Goal: Information Seeking & Learning: Learn about a topic

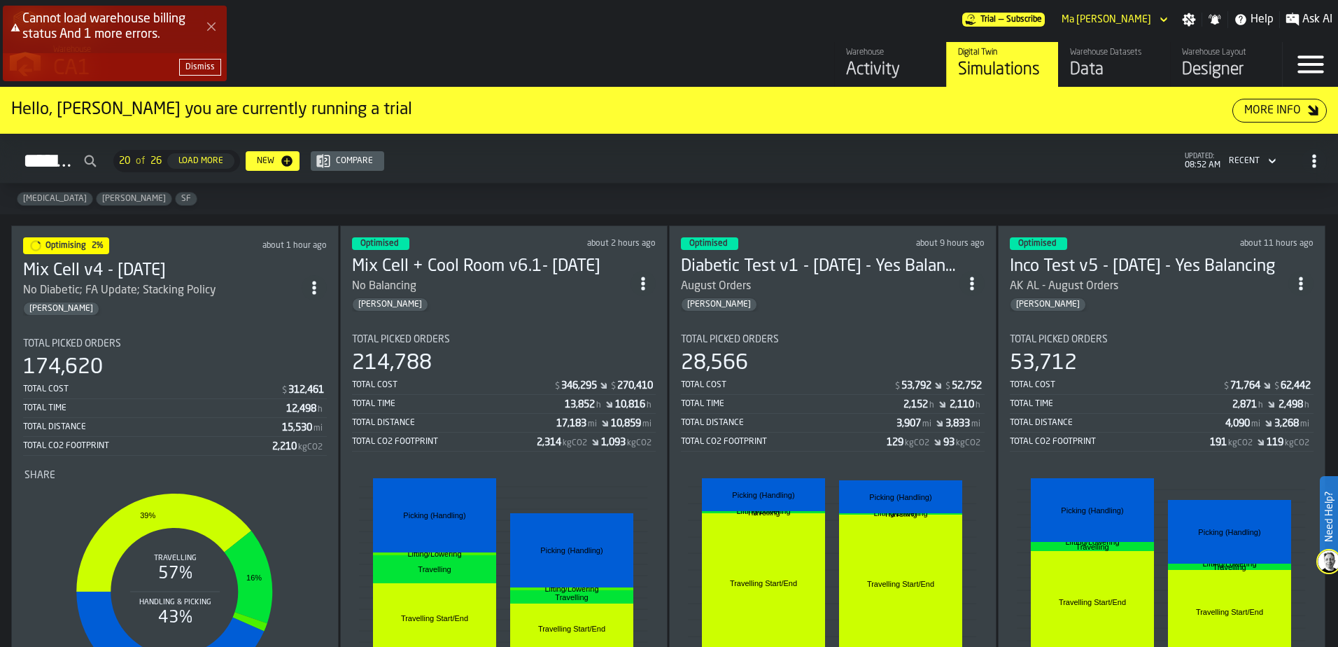
click at [213, 71] on div "Dismiss" at bounding box center [199, 67] width 29 height 10
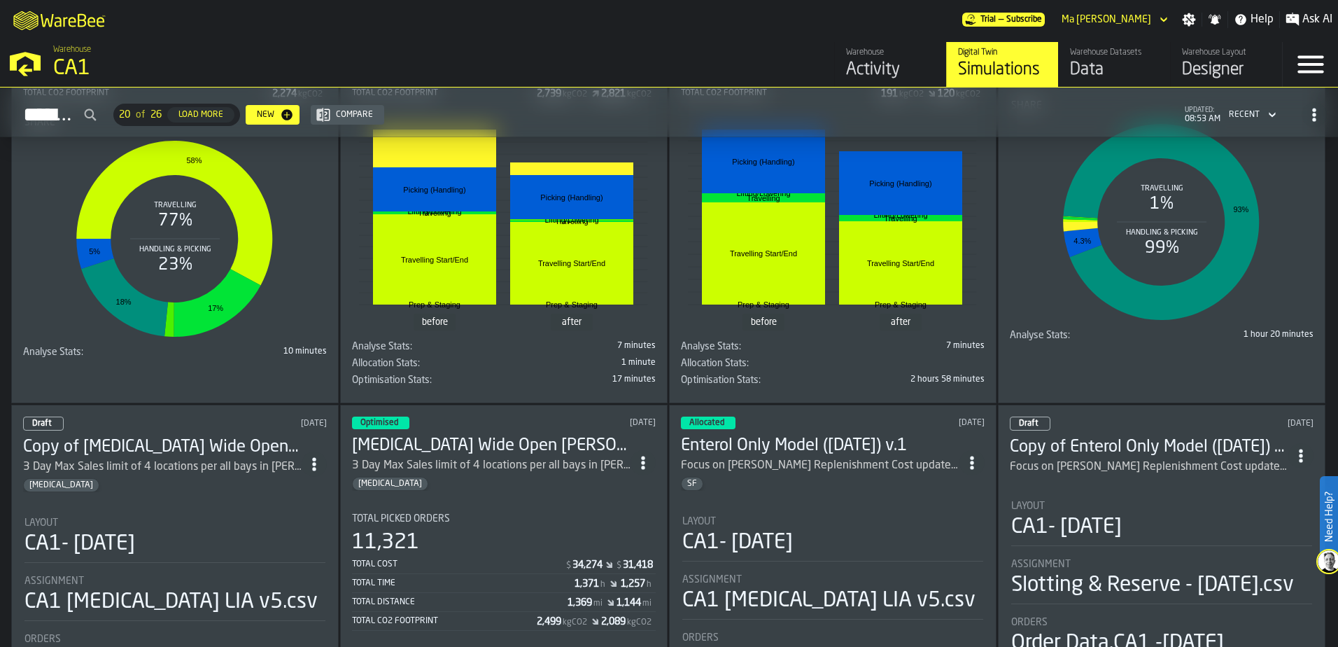
scroll to position [1400, 0]
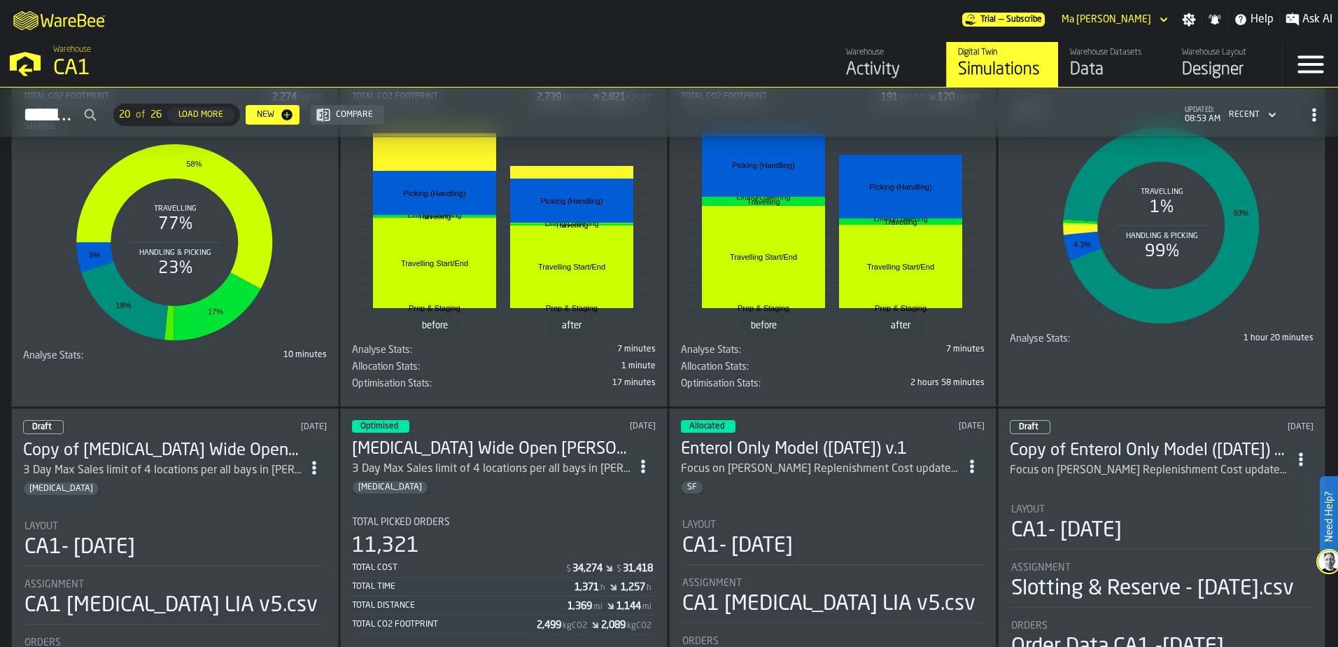
click at [500, 568] on div "Total Cost" at bounding box center [458, 568] width 213 height 10
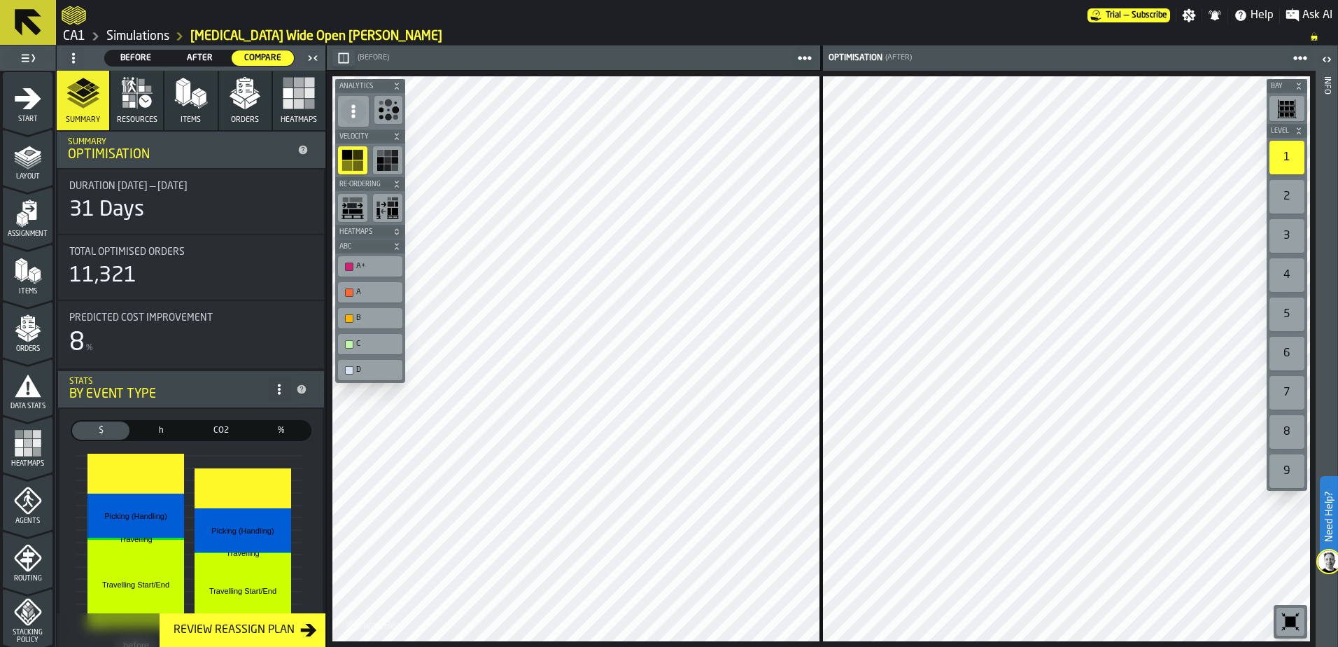
click at [153, 33] on link "Simulations" at bounding box center [137, 36] width 63 height 15
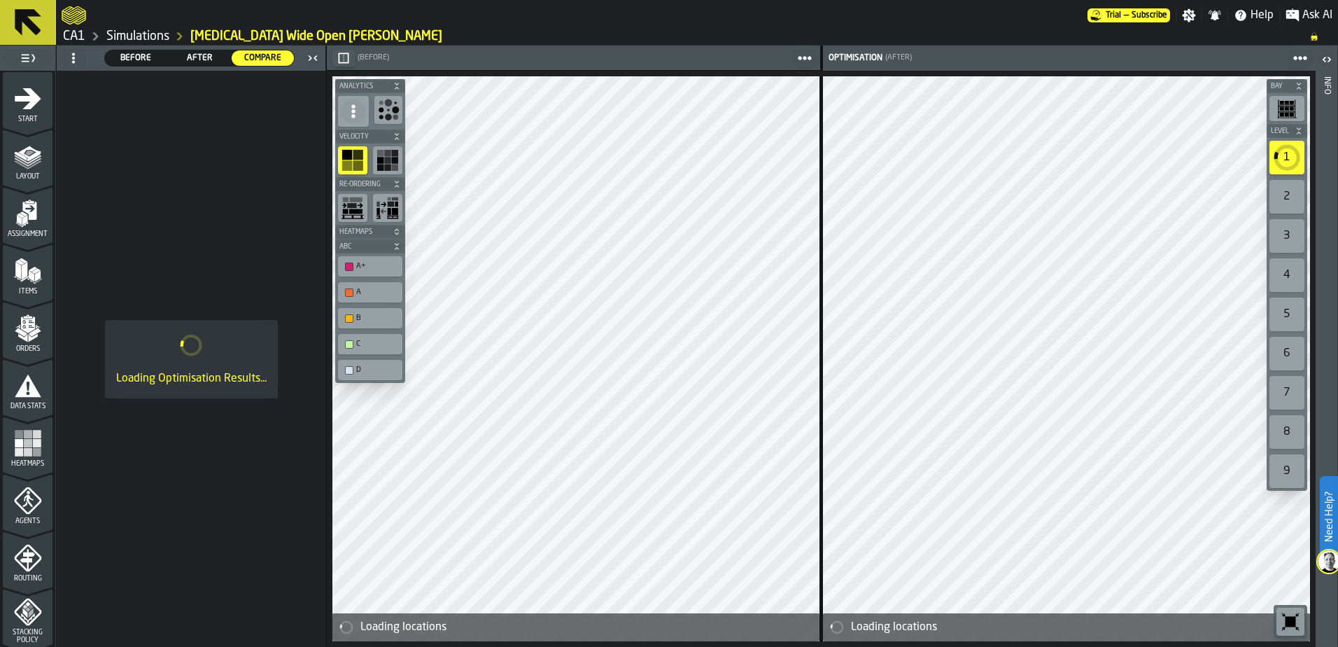
drag, startPoint x: 120, startPoint y: 37, endPoint x: 563, endPoint y: 404, distance: 575.1
click at [120, 37] on link "Simulations" at bounding box center [137, 36] width 63 height 15
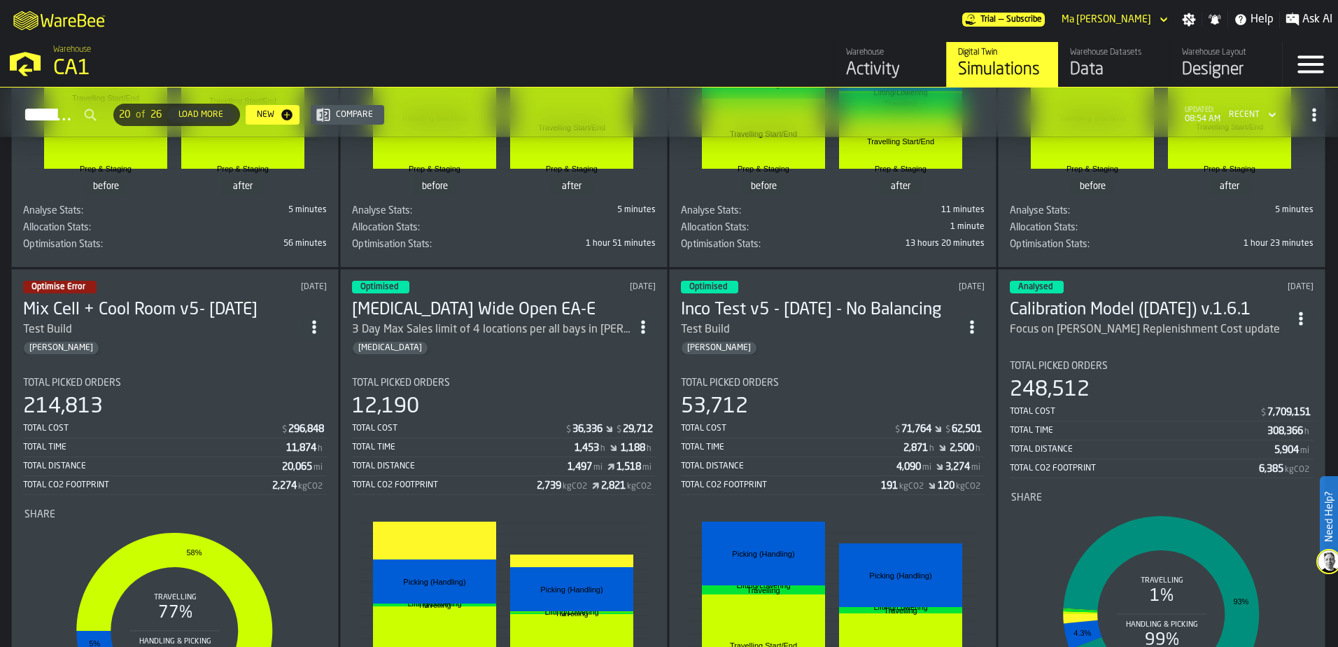
scroll to position [1027, 0]
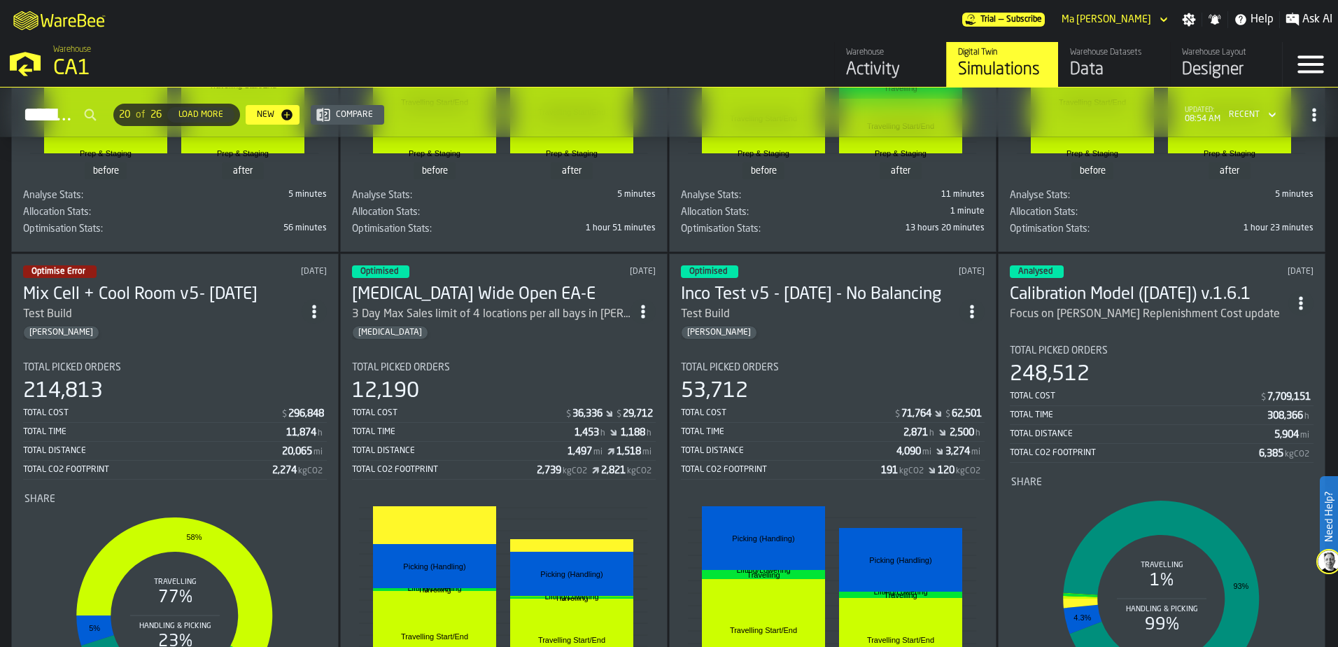
click at [501, 479] on div "Total CO2 Footprint 2,739 kgCO2 2,821 kgCO2" at bounding box center [504, 470] width 304 height 17
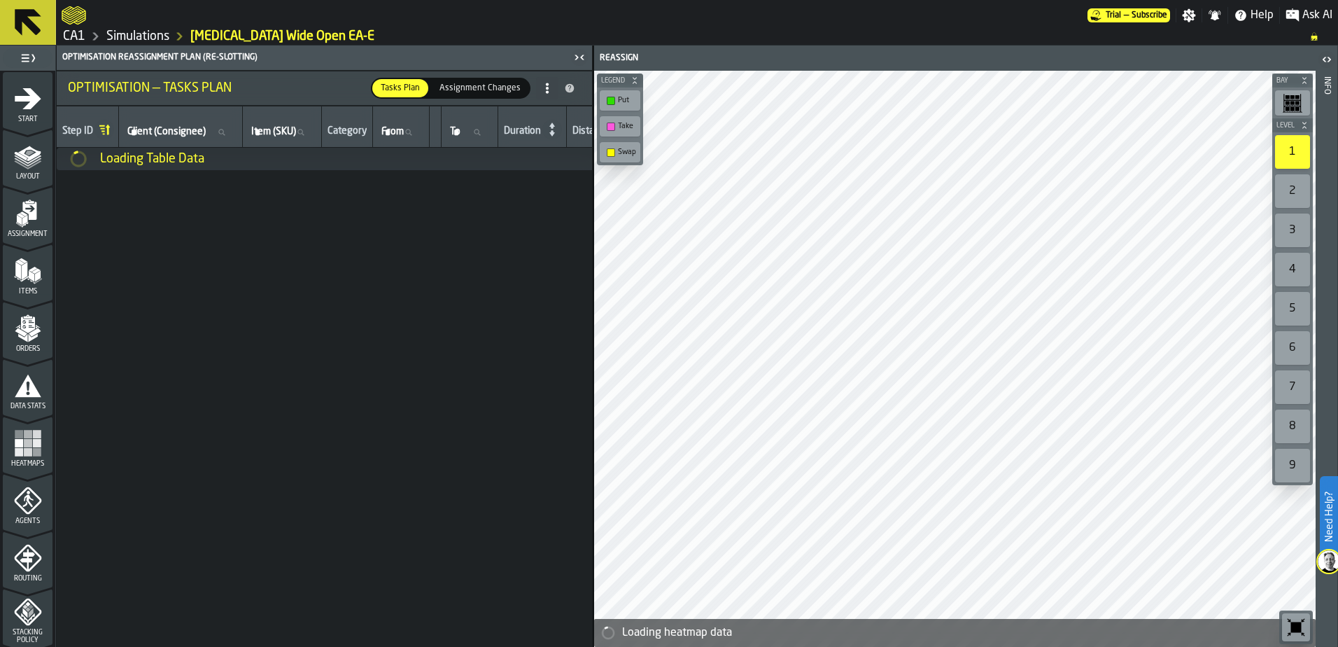
scroll to position [458, 0]
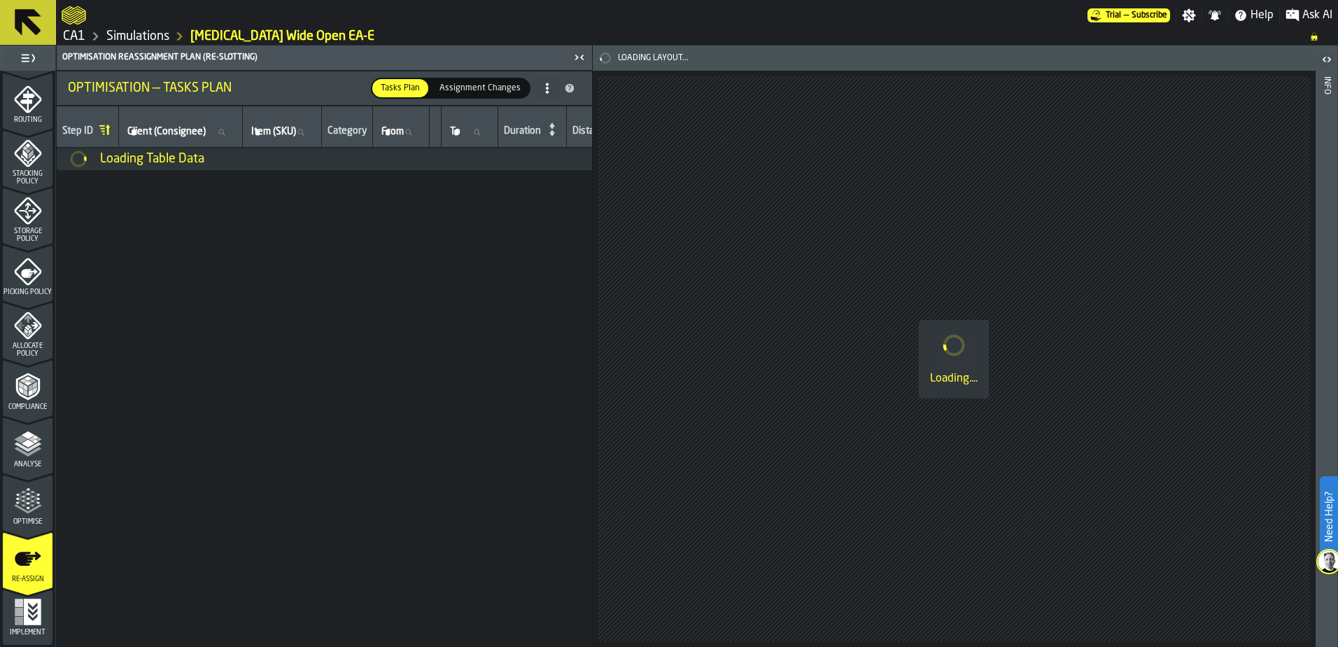
click at [17, 504] on icon "menu Optimise" at bounding box center [28, 501] width 28 height 28
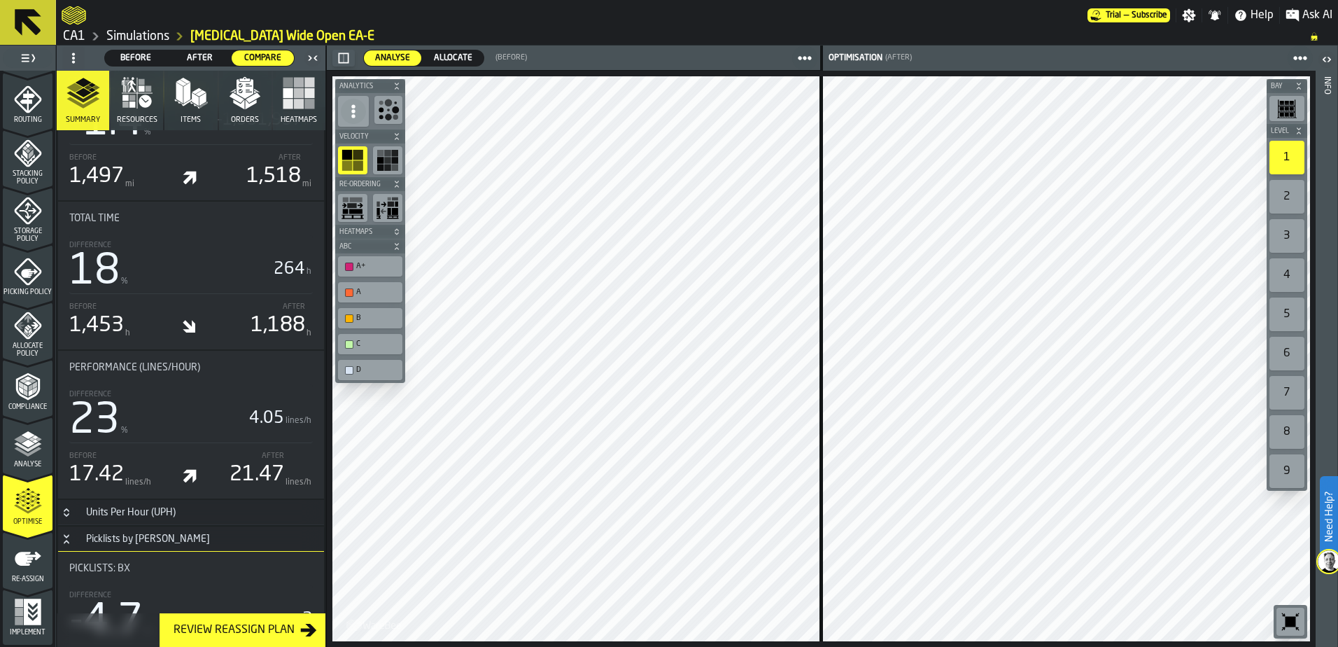
scroll to position [911, 0]
